Goal: Task Accomplishment & Management: Manage account settings

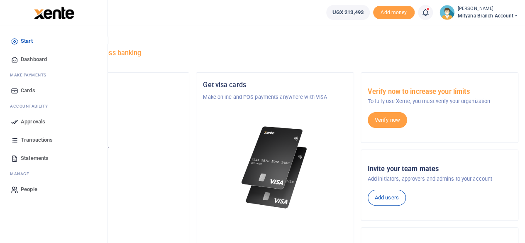
click at [39, 122] on span "Approvals" at bounding box center [33, 121] width 24 height 8
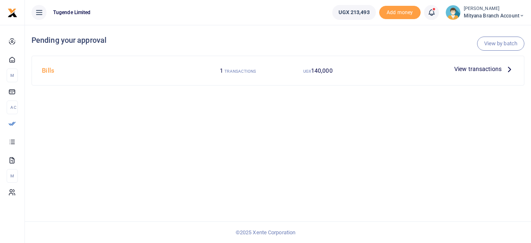
click at [511, 68] on icon at bounding box center [509, 68] width 9 height 9
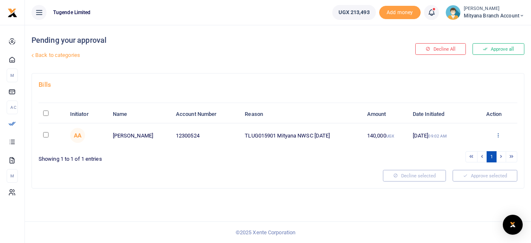
click at [499, 133] on icon at bounding box center [497, 135] width 5 height 6
click at [470, 145] on link "Approve" at bounding box center [468, 149] width 66 height 12
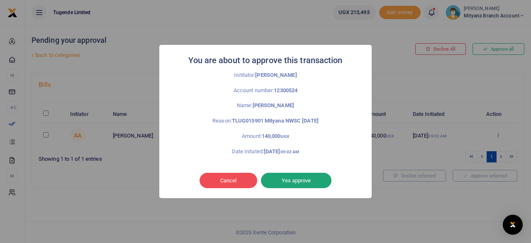
click at [301, 180] on button "Yes approve" at bounding box center [296, 181] width 71 height 16
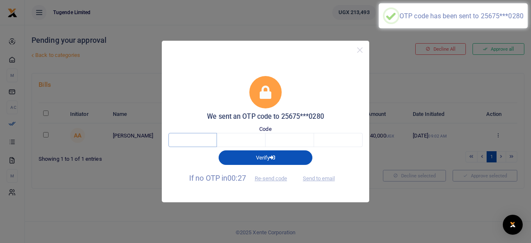
click at [192, 139] on input "text" at bounding box center [192, 140] width 49 height 14
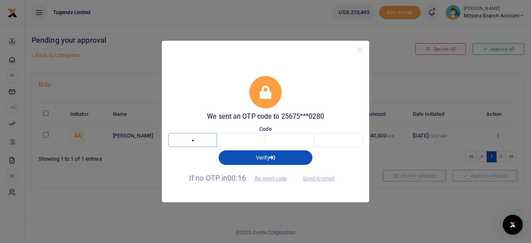
type input "5"
type input "9"
type input "4"
type input "0"
